Goal: Task Accomplishment & Management: Use online tool/utility

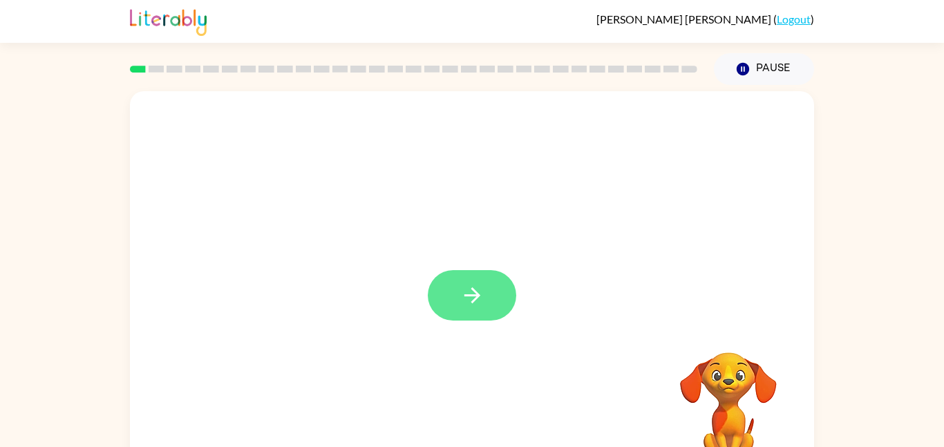
click at [446, 298] on button "button" at bounding box center [472, 295] width 88 height 50
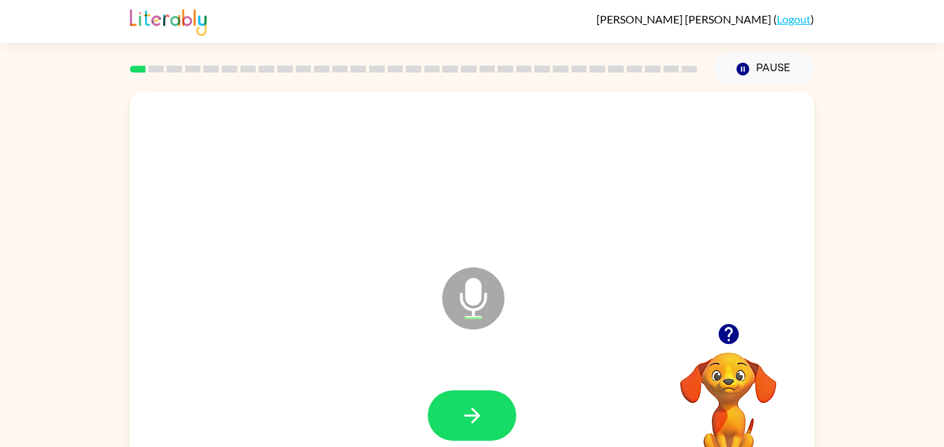
click at [467, 301] on icon "Microphone The Microphone is here when it is your turn to talk" at bounding box center [542, 316] width 207 height 104
click at [484, 404] on icon "button" at bounding box center [472, 416] width 24 height 24
click at [483, 394] on button "button" at bounding box center [472, 416] width 88 height 50
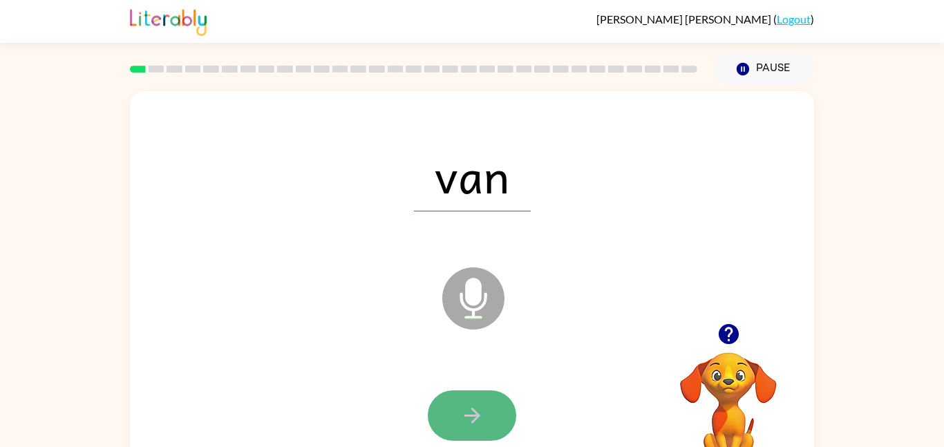
click at [485, 415] on button "button" at bounding box center [472, 416] width 88 height 50
click at [476, 418] on icon "button" at bounding box center [472, 416] width 16 height 16
click at [493, 420] on button "button" at bounding box center [472, 416] width 88 height 50
click at [492, 415] on button "button" at bounding box center [472, 416] width 88 height 50
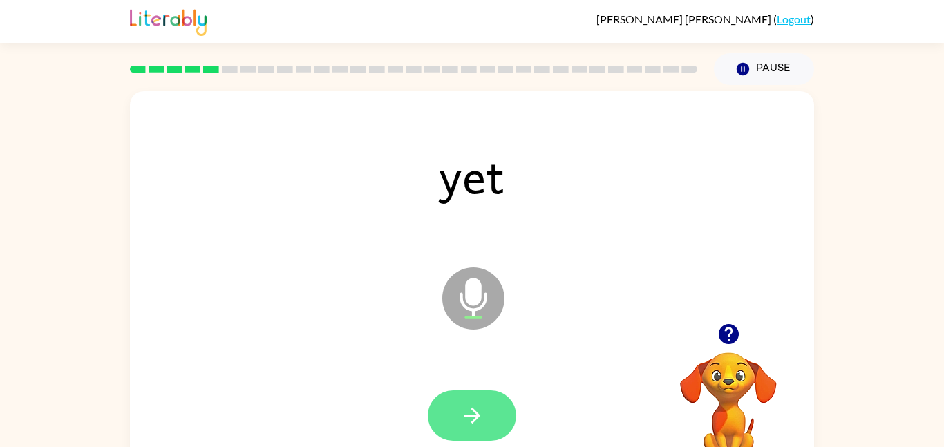
click at [492, 407] on button "button" at bounding box center [472, 416] width 88 height 50
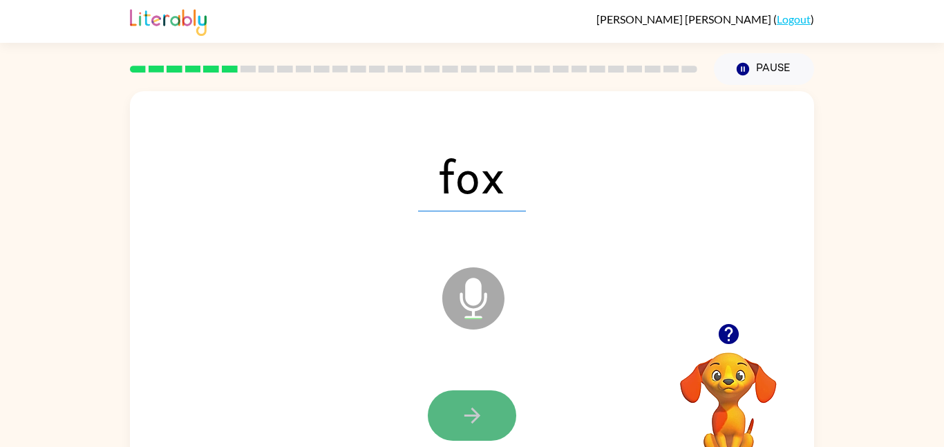
click at [494, 415] on button "button" at bounding box center [472, 416] width 88 height 50
click at [501, 415] on button "button" at bounding box center [472, 416] width 88 height 50
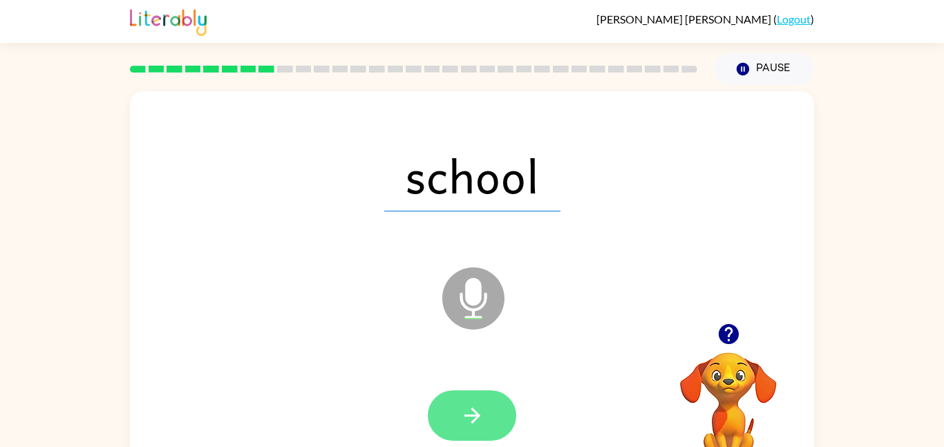
click at [473, 413] on icon "button" at bounding box center [472, 416] width 24 height 24
click at [494, 413] on button "button" at bounding box center [472, 416] width 88 height 50
click at [440, 418] on button "button" at bounding box center [472, 416] width 88 height 50
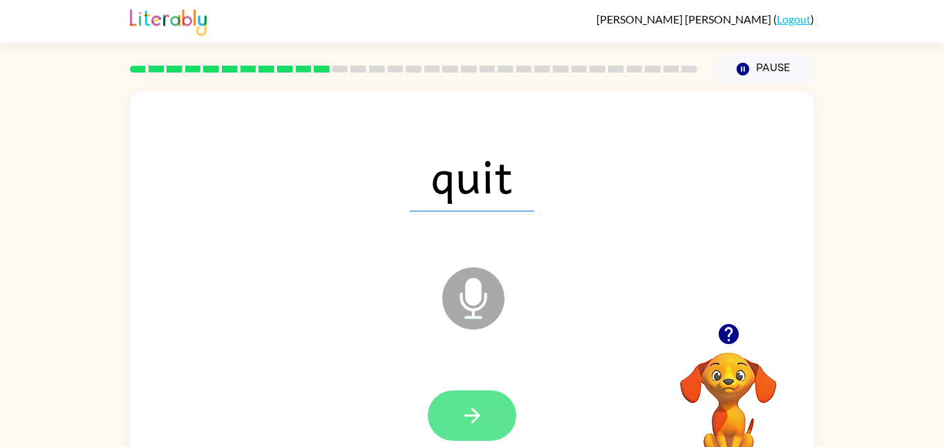
click at [476, 406] on icon "button" at bounding box center [472, 416] width 24 height 24
click at [502, 420] on button "button" at bounding box center [472, 416] width 88 height 50
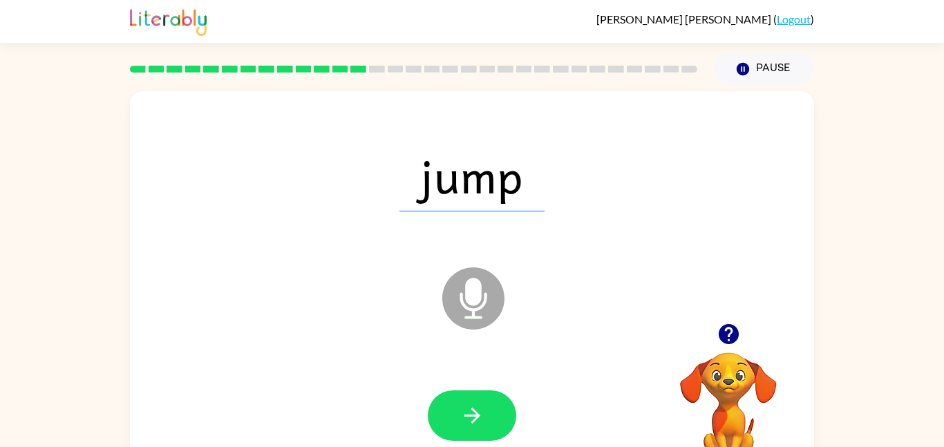
click at [502, 420] on button "button" at bounding box center [472, 416] width 88 height 50
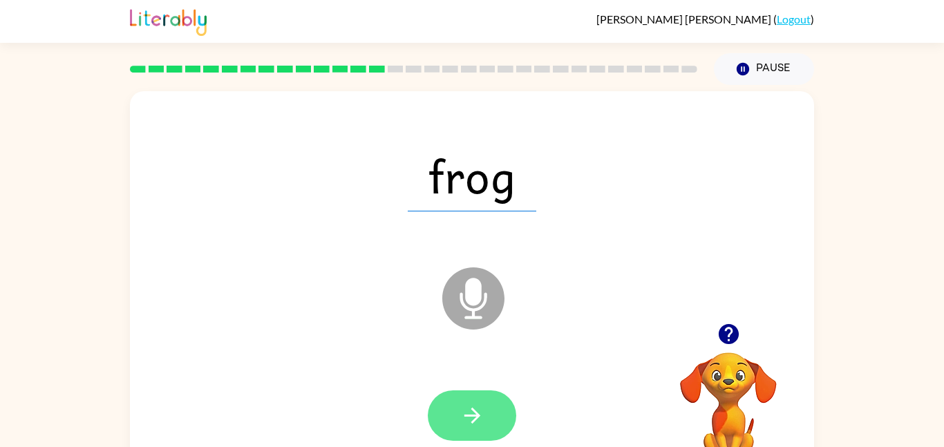
click at [484, 427] on button "button" at bounding box center [472, 416] width 88 height 50
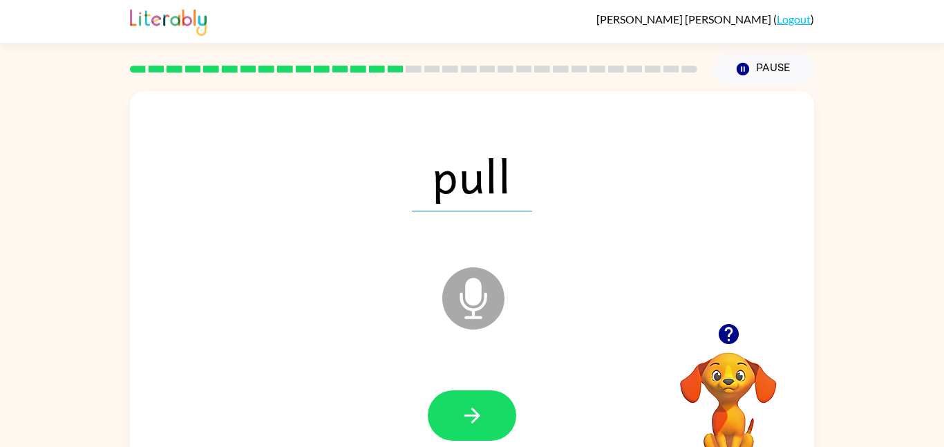
click at [484, 427] on button "button" at bounding box center [472, 416] width 88 height 50
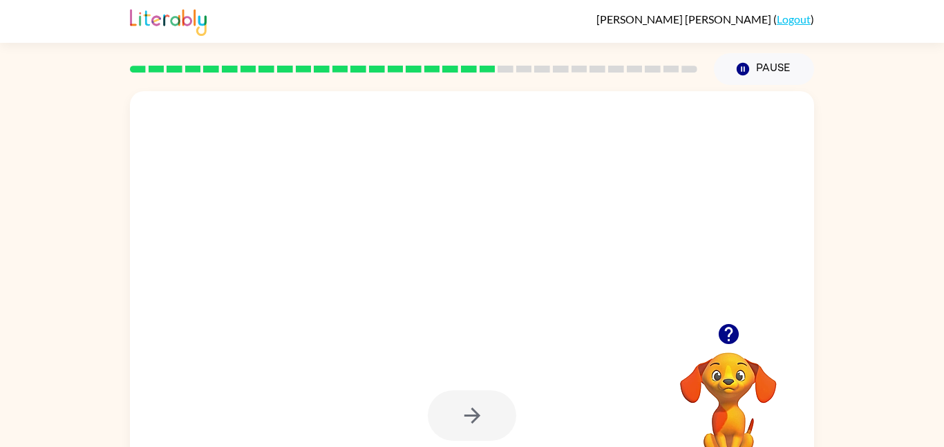
click at [484, 427] on div at bounding box center [472, 416] width 88 height 50
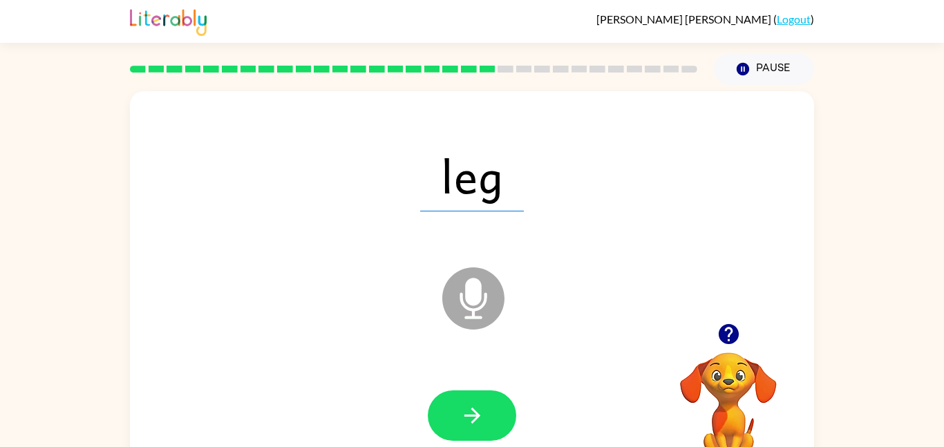
click at [484, 427] on button "button" at bounding box center [472, 416] width 88 height 50
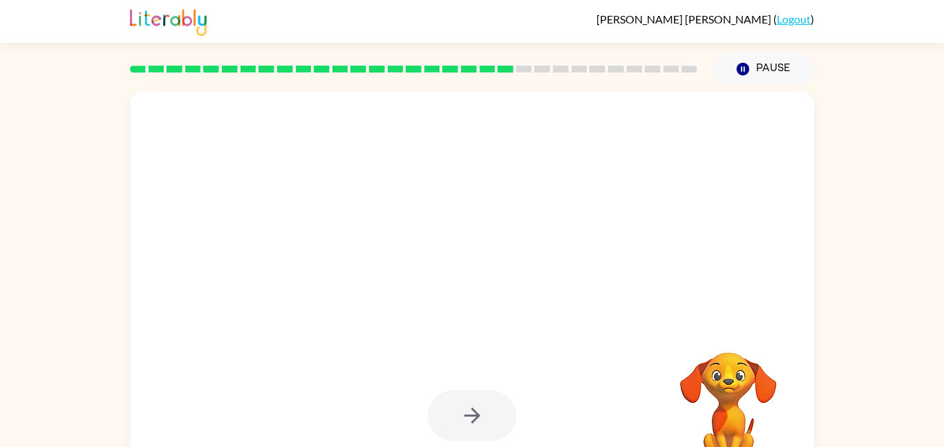
click at [484, 427] on div at bounding box center [472, 416] width 88 height 50
click at [484, 427] on button "button" at bounding box center [472, 416] width 88 height 50
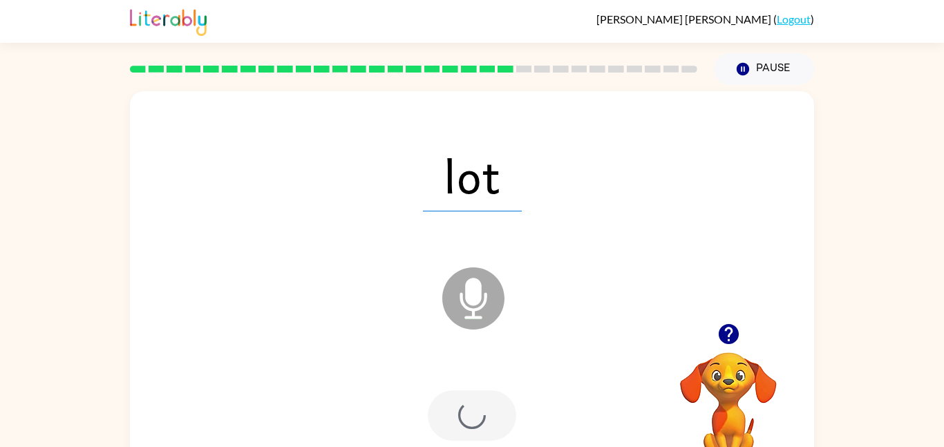
click at [484, 427] on div at bounding box center [472, 416] width 88 height 50
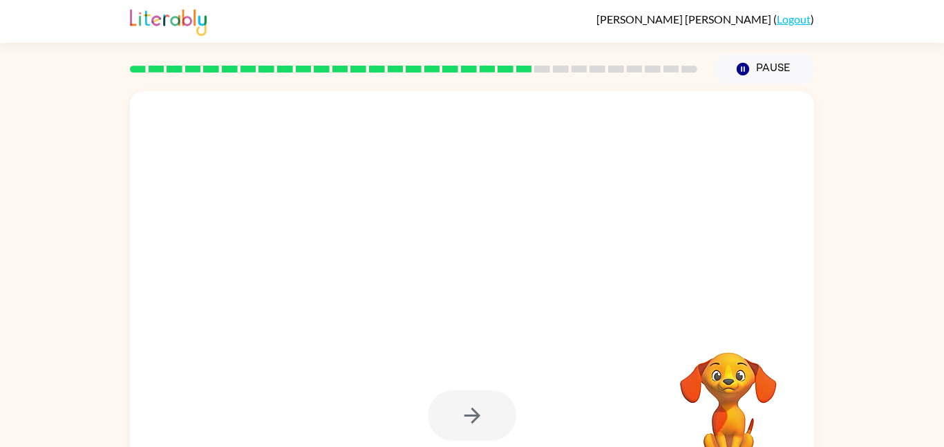
click at [484, 427] on div at bounding box center [472, 416] width 88 height 50
click at [484, 427] on button "button" at bounding box center [472, 416] width 88 height 50
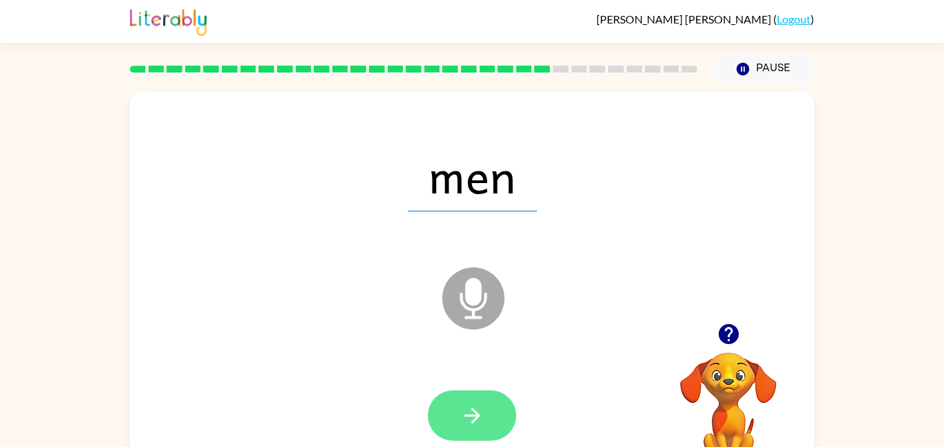
click at [462, 408] on icon "button" at bounding box center [472, 416] width 24 height 24
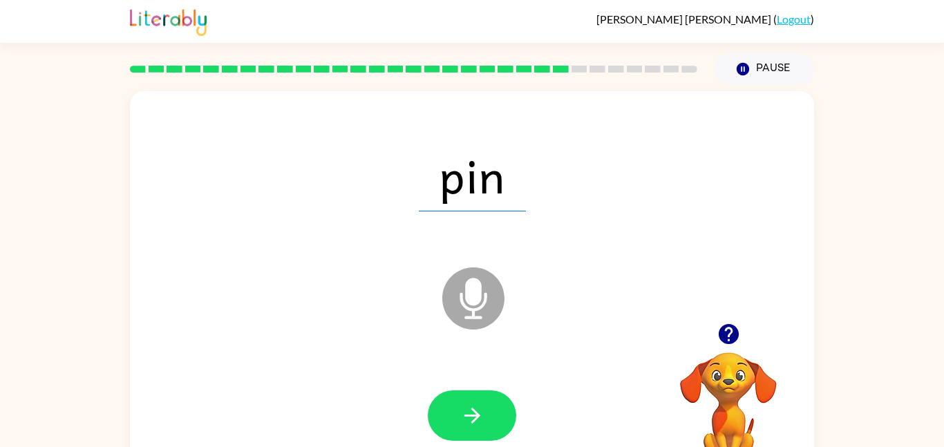
click at [462, 408] on icon "button" at bounding box center [472, 416] width 24 height 24
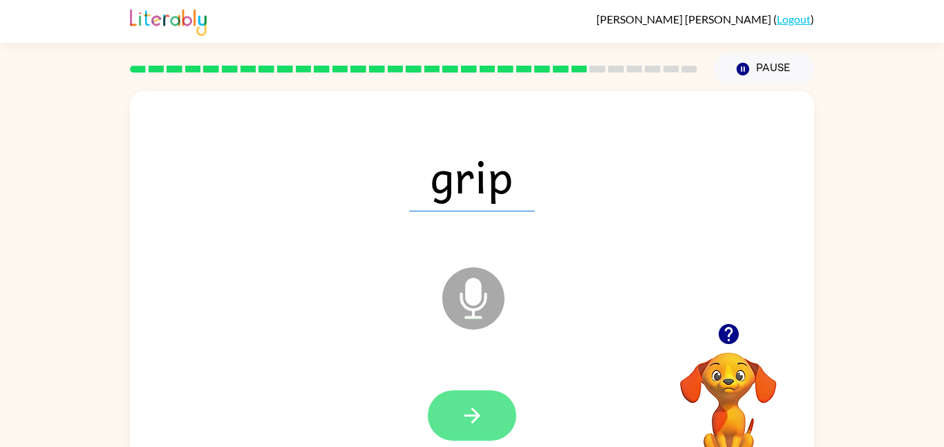
click at [469, 422] on icon "button" at bounding box center [472, 416] width 24 height 24
click at [470, 423] on icon "button" at bounding box center [472, 416] width 24 height 24
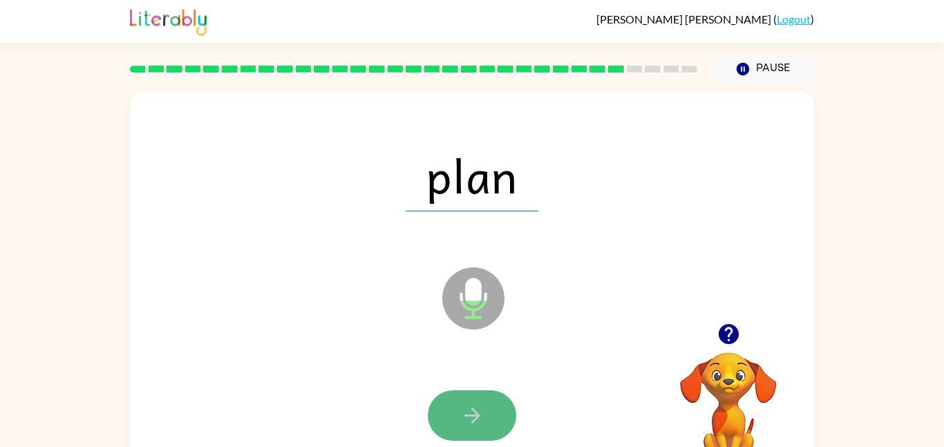
click at [467, 423] on icon "button" at bounding box center [472, 416] width 24 height 24
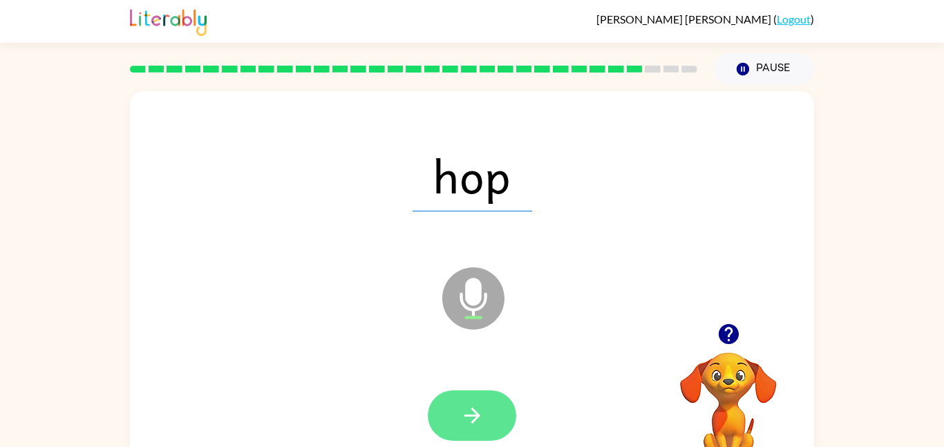
click at [478, 402] on button "button" at bounding box center [472, 416] width 88 height 50
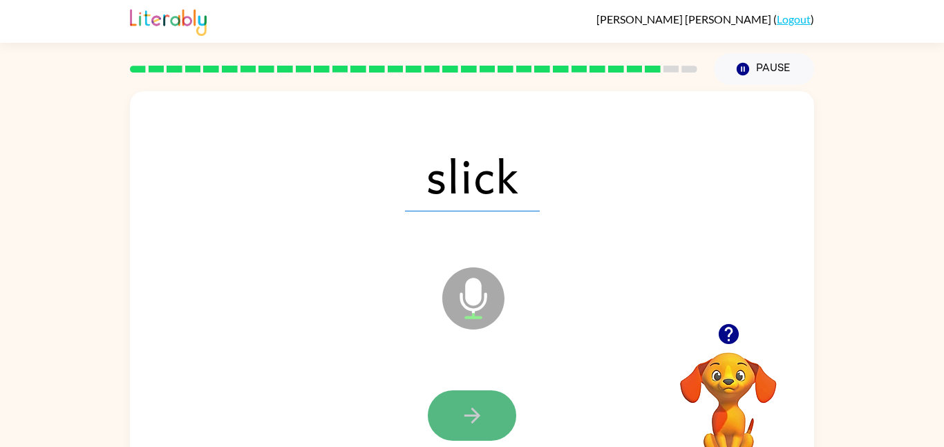
click at [476, 420] on icon "button" at bounding box center [472, 416] width 24 height 24
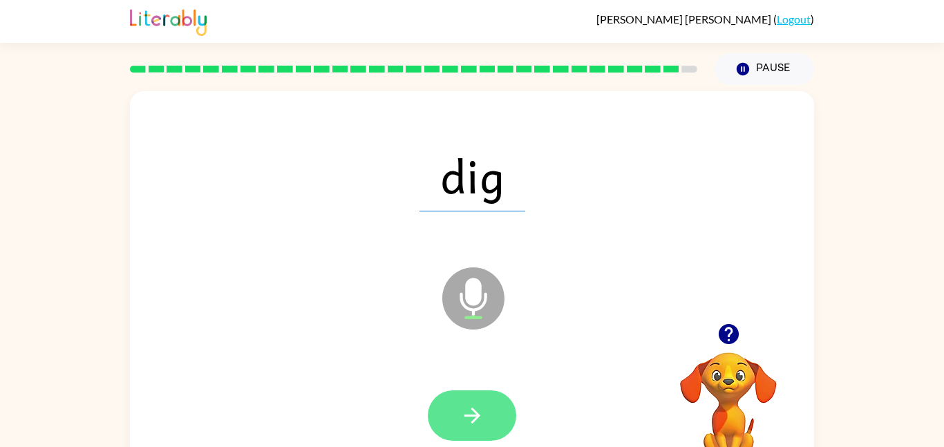
click at [480, 420] on icon "button" at bounding box center [472, 416] width 24 height 24
